Goal: Navigation & Orientation: Find specific page/section

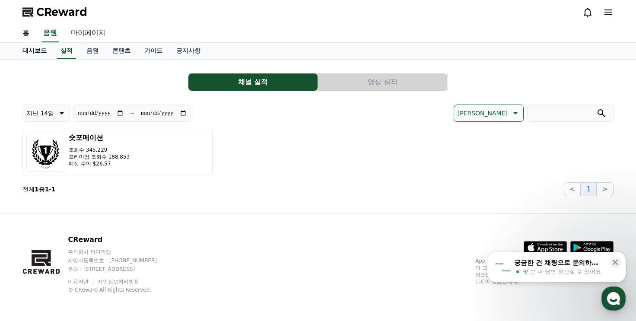
click at [39, 51] on link "대시보드" at bounding box center [35, 51] width 38 height 16
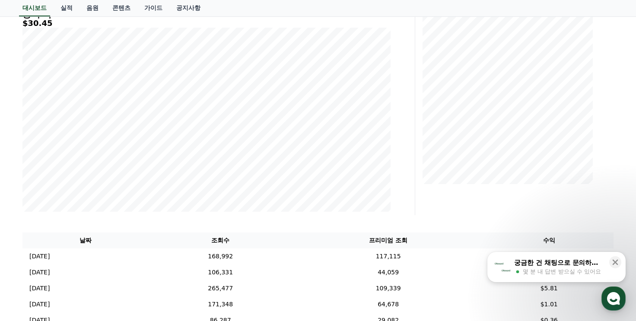
scroll to position [259, 0]
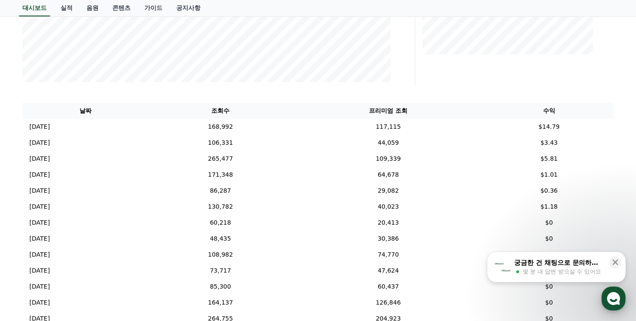
click at [607, 294] on icon "button" at bounding box center [614, 299] width 16 height 16
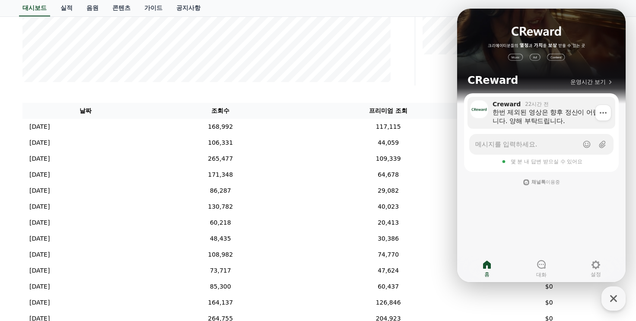
click at [529, 114] on div "한번 제외된 영상은 향후 정산이 어렵습니다. 양해 부탁드립니다." at bounding box center [551, 116] width 117 height 17
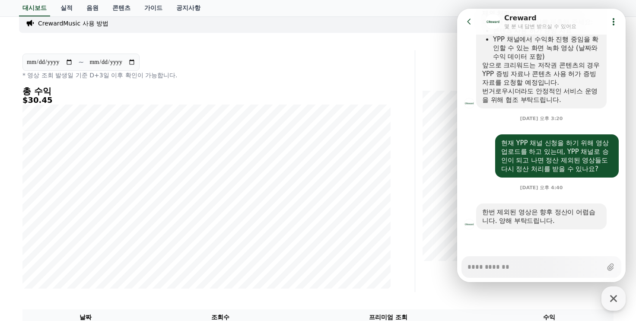
scroll to position [0, 0]
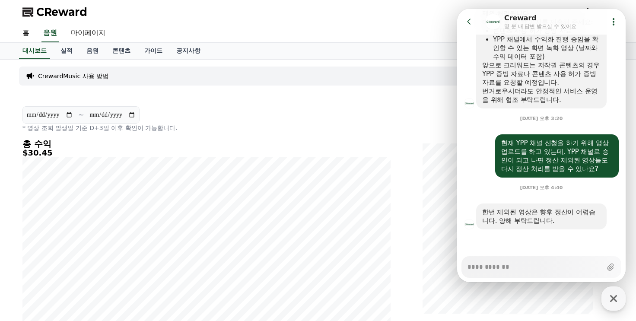
type textarea "*"
click at [470, 24] on icon at bounding box center [469, 21] width 9 height 9
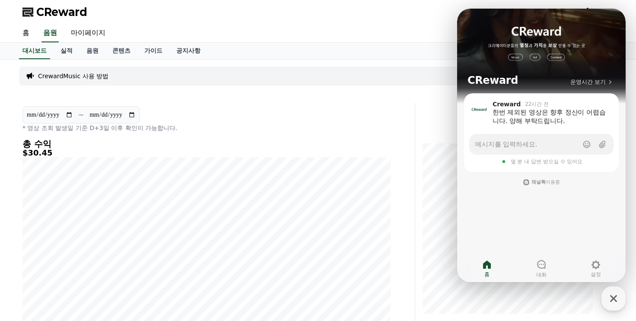
click at [343, 65] on div "CrewardMusic 사용 방법" at bounding box center [318, 76] width 598 height 26
click at [607, 300] on icon "button" at bounding box center [614, 299] width 16 height 16
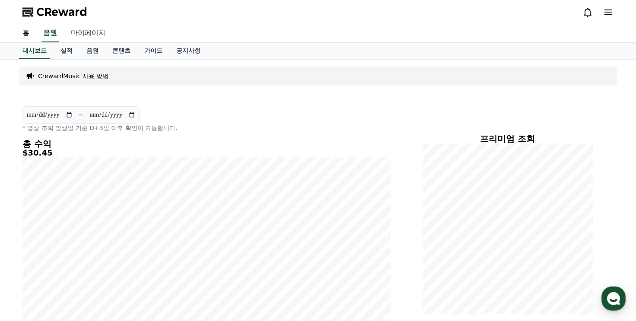
click at [95, 34] on link "마이페이지" at bounding box center [88, 33] width 48 height 18
select select "**********"
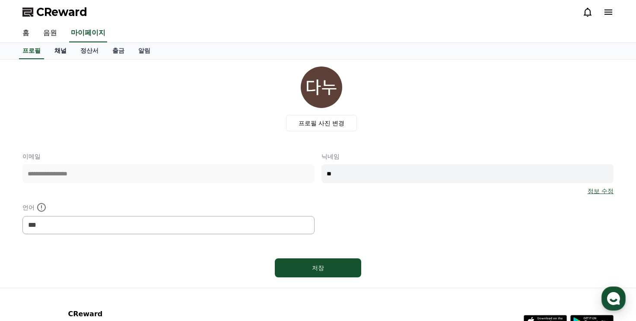
click at [65, 51] on link "채널" at bounding box center [61, 51] width 26 height 16
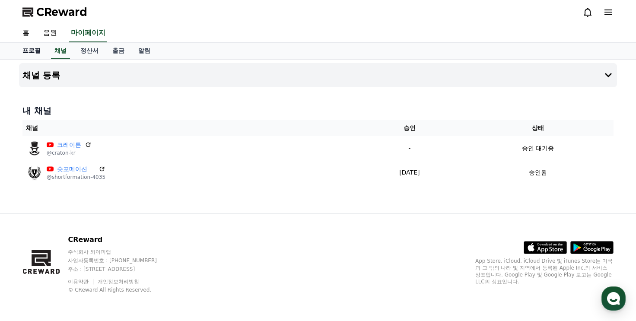
click at [26, 52] on link "프로필" at bounding box center [32, 51] width 32 height 16
select select "**********"
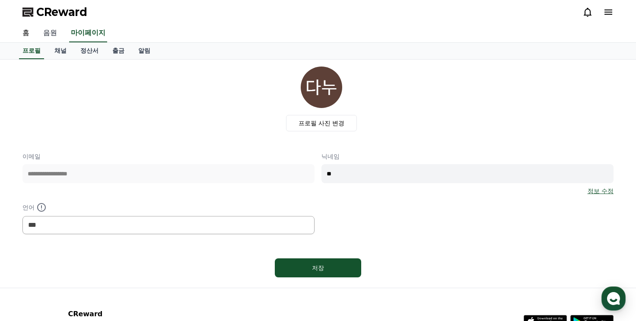
click at [41, 33] on link "음원" at bounding box center [50, 33] width 28 height 18
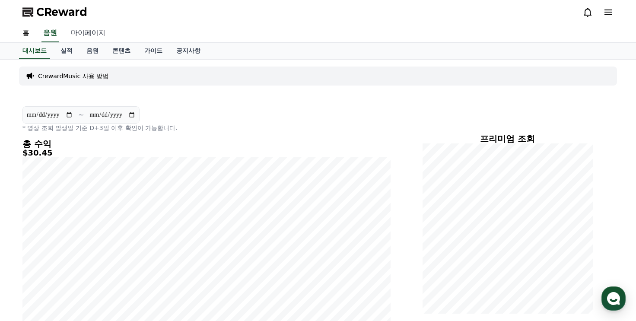
click at [87, 32] on link "마이페이지" at bounding box center [88, 33] width 48 height 18
select select "**********"
